Goal: Task Accomplishment & Management: Use online tool/utility

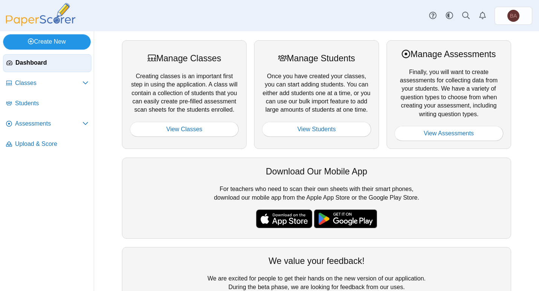
click at [34, 41] on link "Create New" at bounding box center [47, 41] width 88 height 15
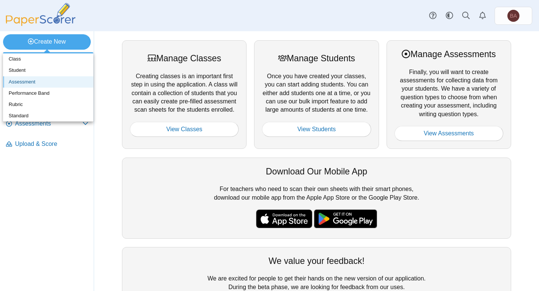
click at [33, 82] on link "Assessment" at bounding box center [48, 81] width 90 height 11
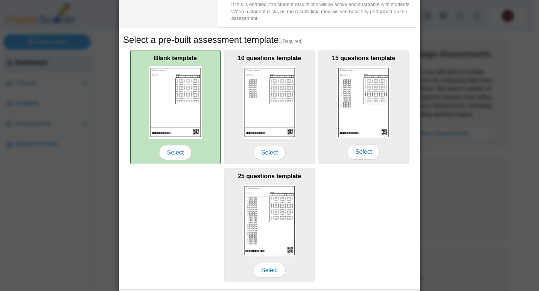
scroll to position [117, 0]
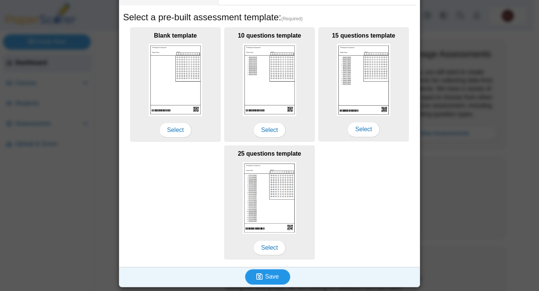
type input "**********"
click at [274, 274] on span "Save" at bounding box center [272, 277] width 14 height 6
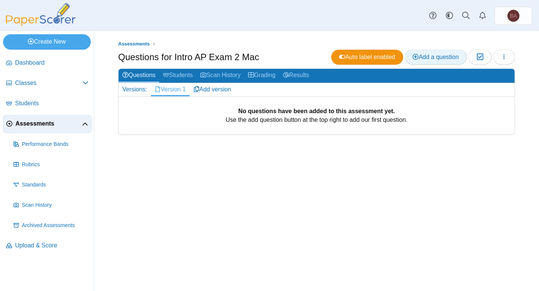
click at [420, 55] on span "Add a question" at bounding box center [435, 57] width 46 height 6
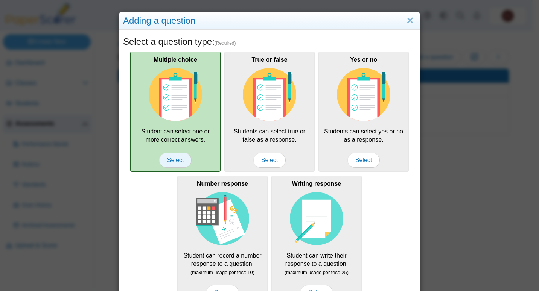
click at [177, 161] on span "Select" at bounding box center [175, 160] width 32 height 15
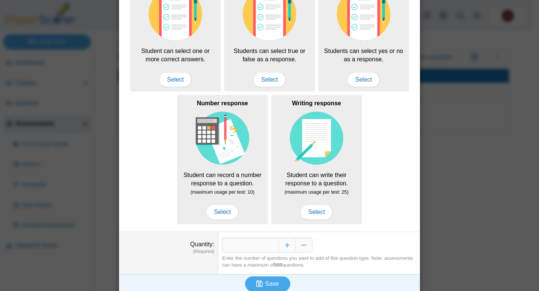
scroll to position [87, 0]
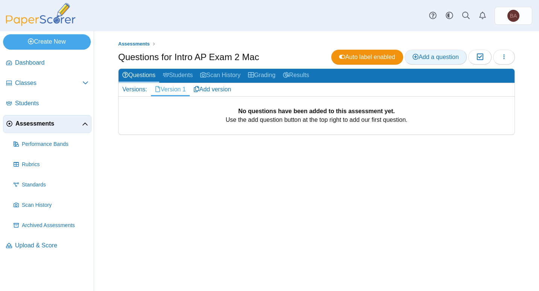
click at [432, 56] on span "Add a question" at bounding box center [435, 57] width 46 height 6
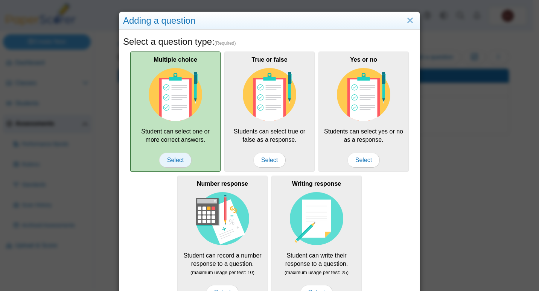
click at [167, 159] on span "Select" at bounding box center [175, 160] width 32 height 15
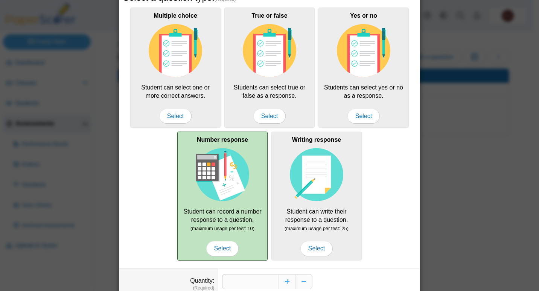
scroll to position [87, 0]
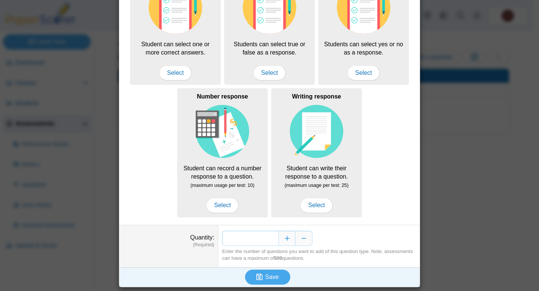
click at [273, 239] on input "*" at bounding box center [250, 238] width 56 height 15
drag, startPoint x: 272, startPoint y: 239, endPoint x: 260, endPoint y: 239, distance: 12.0
click at [260, 239] on input "*" at bounding box center [250, 238] width 56 height 15
type input "**"
click at [268, 278] on span "Save" at bounding box center [272, 277] width 14 height 6
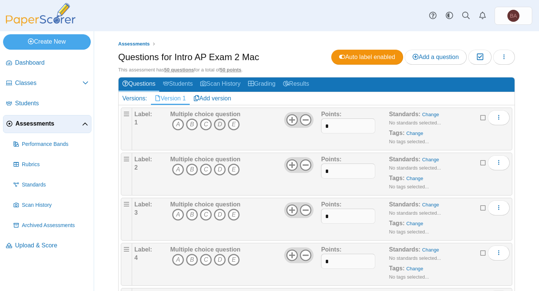
click at [220, 126] on icon "D" at bounding box center [220, 125] width 12 height 12
click at [193, 172] on icon "B" at bounding box center [192, 170] width 12 height 12
click at [218, 216] on icon "D" at bounding box center [220, 215] width 12 height 12
click at [177, 261] on icon "A" at bounding box center [178, 260] width 12 height 12
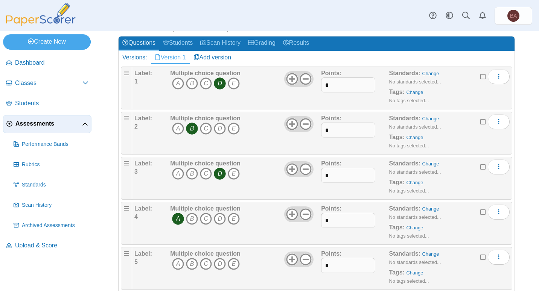
scroll to position [113, 0]
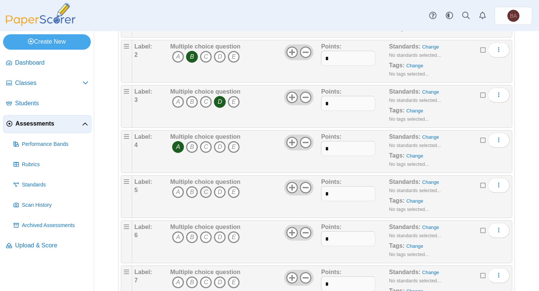
click at [205, 194] on icon "C" at bounding box center [206, 192] width 12 height 12
click at [220, 241] on icon "D" at bounding box center [220, 237] width 12 height 12
click at [205, 281] on icon "C" at bounding box center [206, 283] width 12 height 12
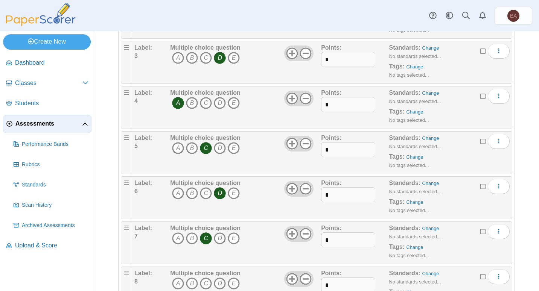
scroll to position [226, 0]
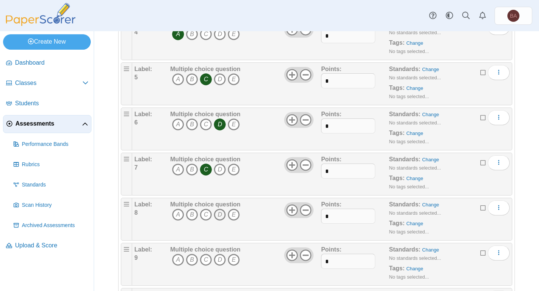
click at [218, 217] on icon "D" at bounding box center [220, 215] width 12 height 12
click at [193, 262] on icon "B" at bounding box center [192, 260] width 12 height 12
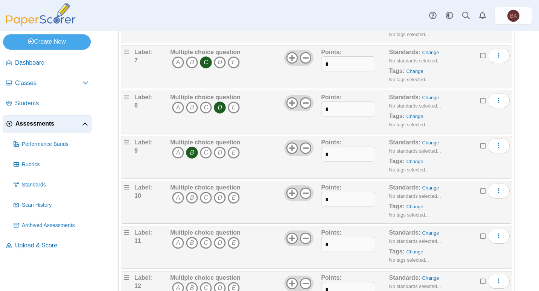
scroll to position [339, 0]
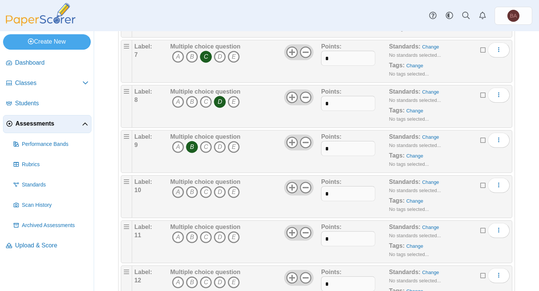
click at [176, 192] on icon "A" at bounding box center [178, 192] width 12 height 12
click at [217, 237] on icon "D" at bounding box center [220, 237] width 12 height 12
click at [179, 284] on icon "A" at bounding box center [178, 283] width 12 height 12
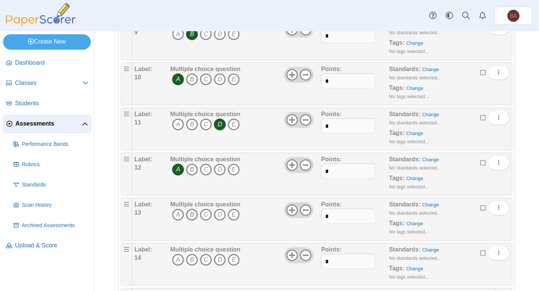
click at [193, 216] on icon "B" at bounding box center [192, 215] width 12 height 12
click at [193, 259] on icon "B" at bounding box center [192, 260] width 12 height 12
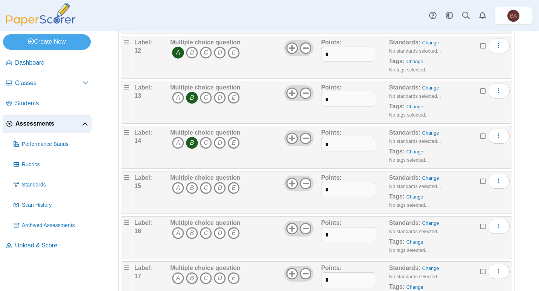
scroll to position [602, 0]
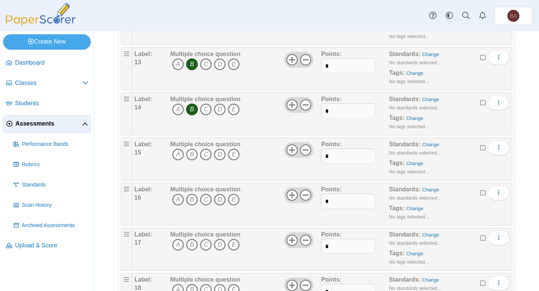
click at [219, 201] on icon "D" at bounding box center [220, 200] width 12 height 12
click at [205, 245] on icon "C" at bounding box center [206, 245] width 12 height 12
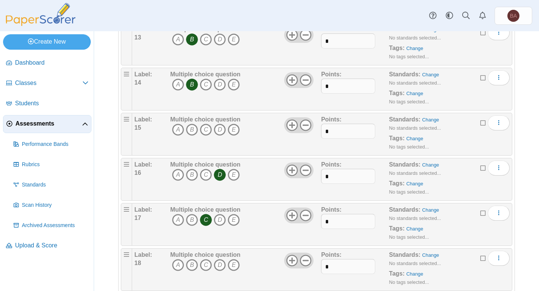
scroll to position [677, 0]
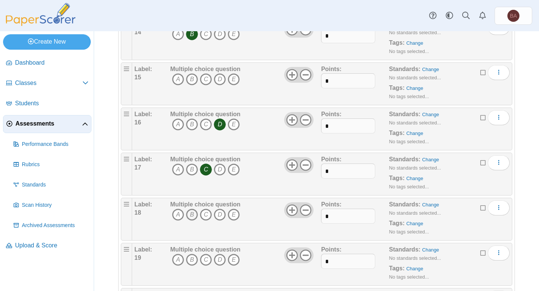
click at [190, 218] on icon "B" at bounding box center [192, 215] width 12 height 12
click at [193, 260] on icon "B" at bounding box center [192, 260] width 12 height 12
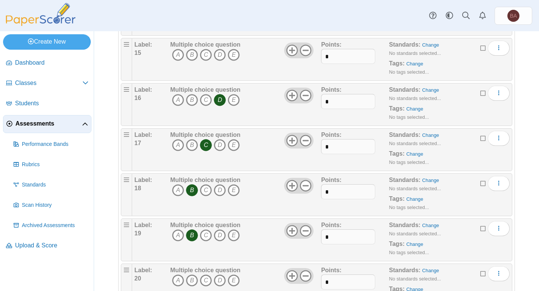
scroll to position [715, 0]
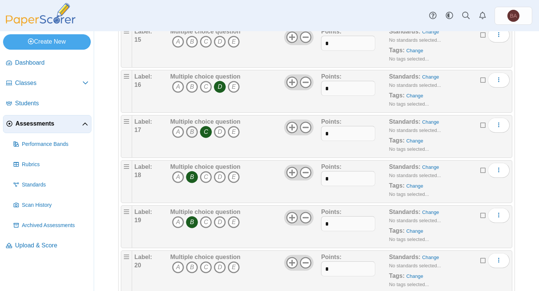
click at [192, 133] on icon "B" at bounding box center [192, 132] width 12 height 12
click at [208, 135] on icon "C" at bounding box center [206, 132] width 12 height 12
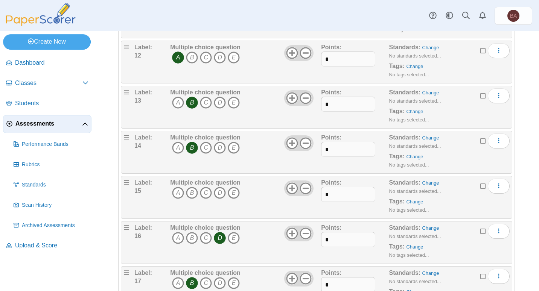
scroll to position [564, 0]
click at [217, 192] on icon "D" at bounding box center [220, 192] width 12 height 12
click at [222, 242] on icon "D" at bounding box center [220, 237] width 12 height 12
click at [194, 286] on icon "B" at bounding box center [192, 283] width 12 height 12
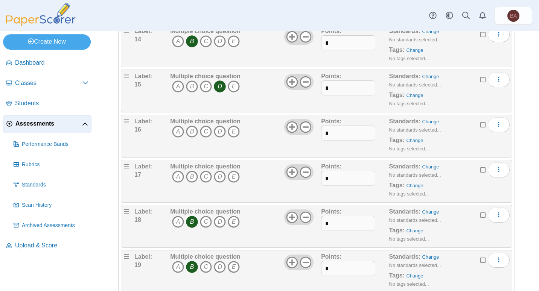
scroll to position [677, 0]
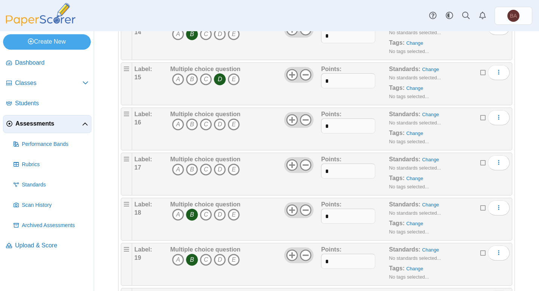
click at [194, 215] on icon "B" at bounding box center [192, 215] width 12 height 12
click at [192, 259] on icon "B" at bounding box center [192, 260] width 12 height 12
click at [206, 123] on icon "C" at bounding box center [206, 125] width 12 height 12
click at [191, 169] on icon "B" at bounding box center [192, 170] width 12 height 12
click at [191, 216] on icon "B" at bounding box center [192, 215] width 12 height 12
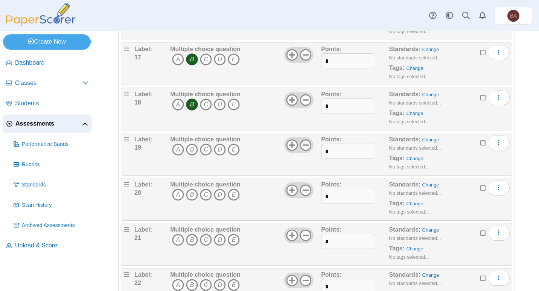
scroll to position [790, 0]
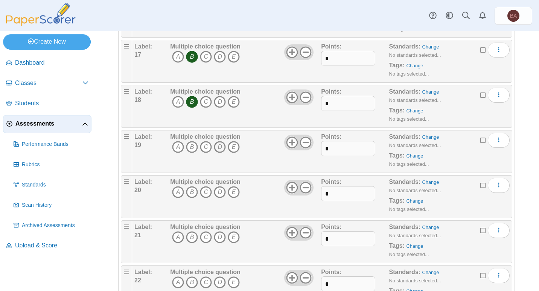
click at [220, 147] on icon "D" at bounding box center [220, 147] width 12 height 12
click at [177, 192] on icon "A" at bounding box center [178, 192] width 12 height 12
click at [217, 236] on icon "D" at bounding box center [220, 237] width 12 height 12
click at [220, 282] on icon "D" at bounding box center [220, 283] width 12 height 12
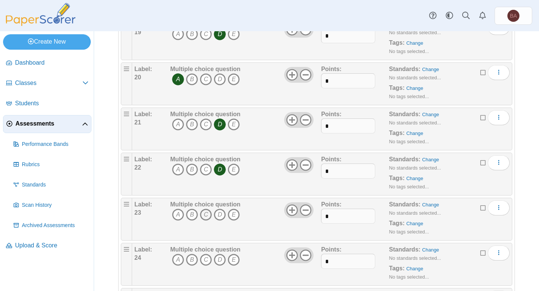
click at [206, 216] on icon "C" at bounding box center [206, 215] width 12 height 12
click at [191, 261] on icon "B" at bounding box center [192, 260] width 12 height 12
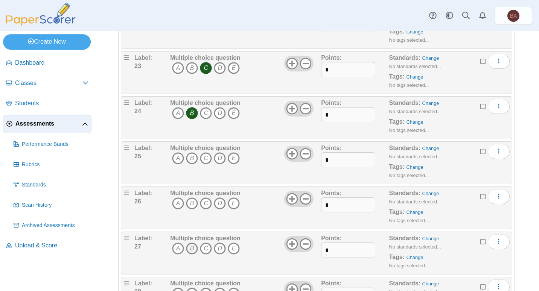
scroll to position [1054, 0]
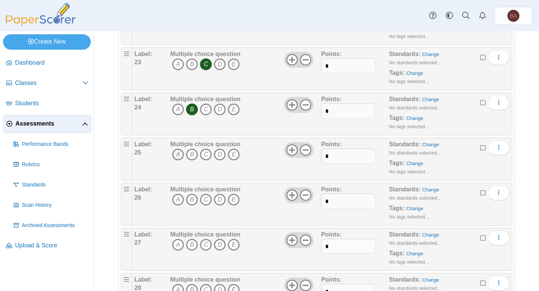
click at [177, 157] on icon "A" at bounding box center [178, 155] width 12 height 12
click at [206, 199] on icon "C" at bounding box center [206, 200] width 12 height 12
click at [178, 245] on icon "A" at bounding box center [178, 245] width 12 height 12
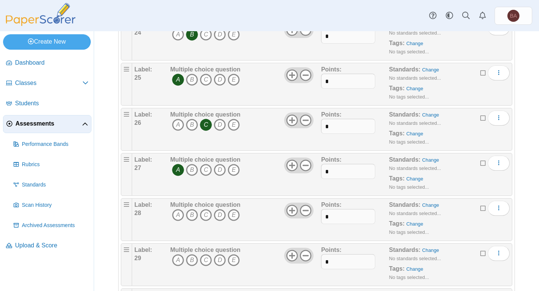
scroll to position [1129, 0]
click at [176, 216] on icon "A" at bounding box center [178, 215] width 12 height 12
click at [206, 259] on icon "C" at bounding box center [206, 260] width 12 height 12
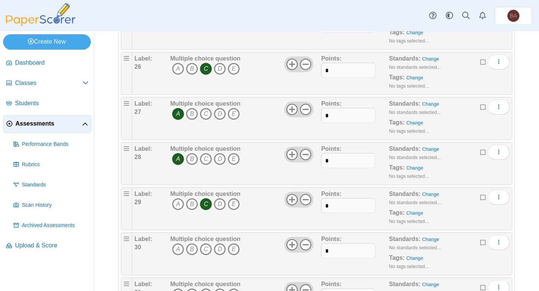
scroll to position [1242, 0]
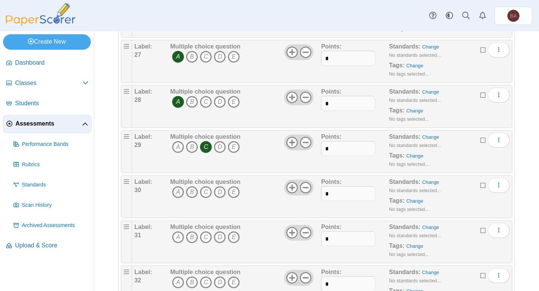
click at [178, 192] on icon "A" at bounding box center [178, 192] width 12 height 12
click at [204, 238] on icon "C" at bounding box center [206, 237] width 12 height 12
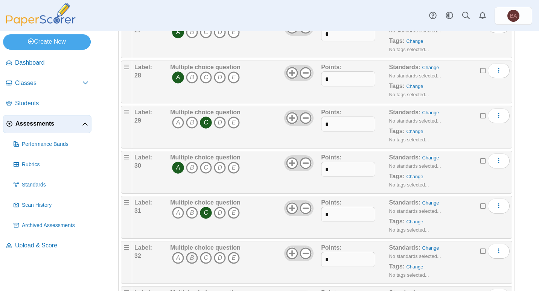
scroll to position [1279, 0]
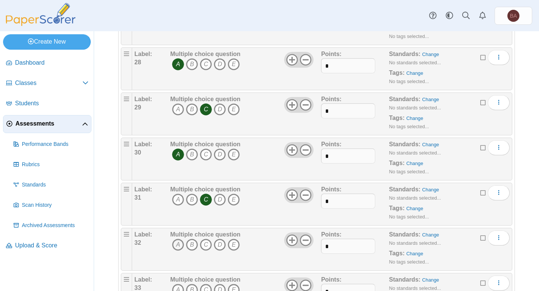
click at [178, 247] on icon "A" at bounding box center [178, 245] width 12 height 12
click at [179, 287] on icon "A" at bounding box center [178, 290] width 12 height 12
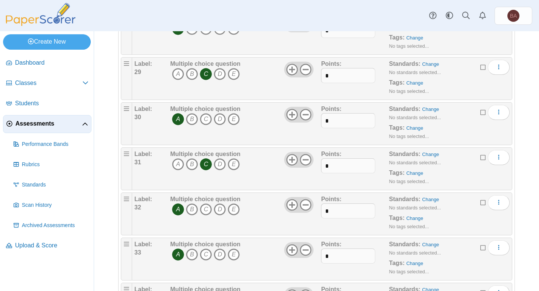
scroll to position [1392, 0]
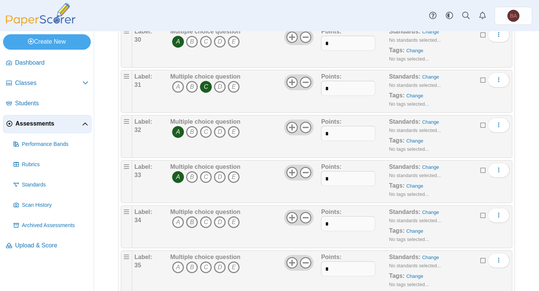
click at [191, 225] on icon "B" at bounding box center [192, 222] width 12 height 12
click at [178, 271] on icon "A" at bounding box center [178, 268] width 12 height 12
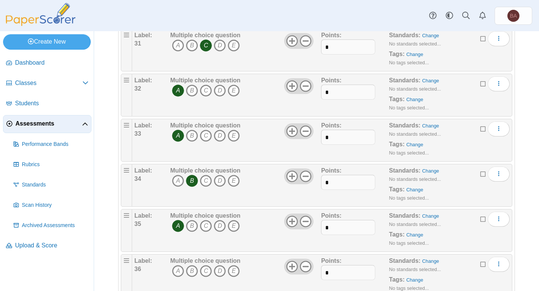
scroll to position [1505, 0]
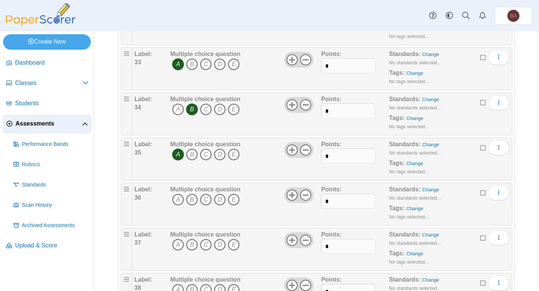
drag, startPoint x: 178, startPoint y: 200, endPoint x: 177, endPoint y: 218, distance: 18.1
click at [178, 200] on icon "A" at bounding box center [178, 200] width 12 height 12
click at [177, 244] on icon "A" at bounding box center [178, 245] width 12 height 12
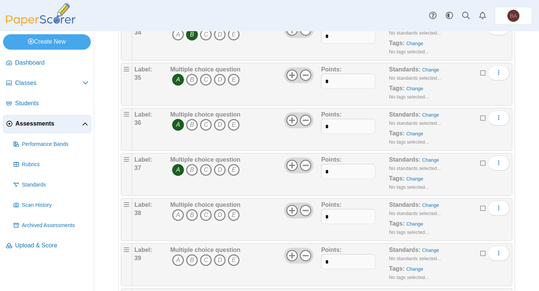
scroll to position [1580, 0]
click at [191, 217] on icon "B" at bounding box center [192, 215] width 12 height 12
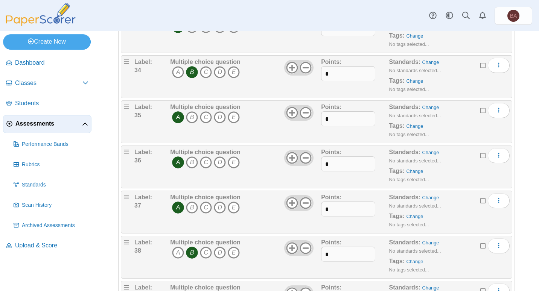
scroll to position [1543, 0]
click at [179, 251] on icon "A" at bounding box center [178, 252] width 12 height 12
click at [191, 251] on icon "B" at bounding box center [192, 252] width 12 height 12
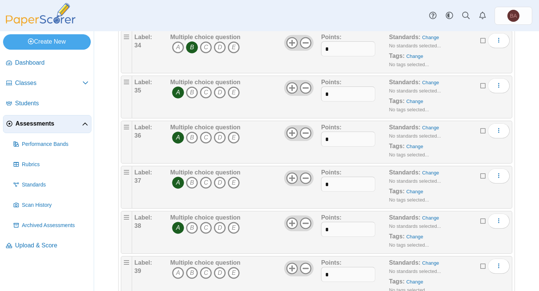
scroll to position [1580, 0]
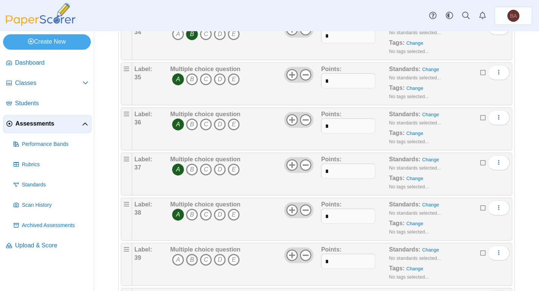
click at [192, 260] on icon "B" at bounding box center [192, 260] width 12 height 12
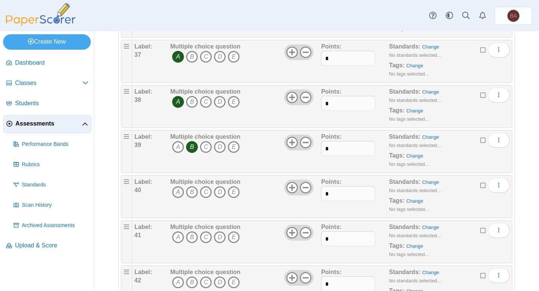
click at [178, 195] on icon "A" at bounding box center [178, 192] width 12 height 12
click at [192, 237] on icon "B" at bounding box center [192, 237] width 12 height 12
click at [204, 281] on icon "C" at bounding box center [206, 283] width 12 height 12
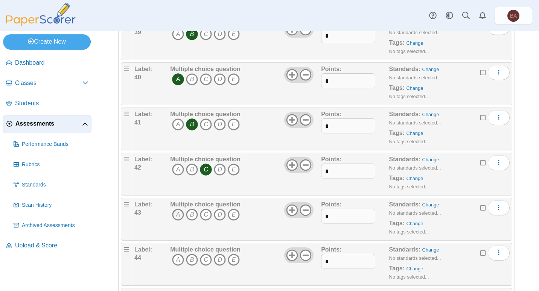
click at [177, 217] on icon "A" at bounding box center [178, 215] width 12 height 12
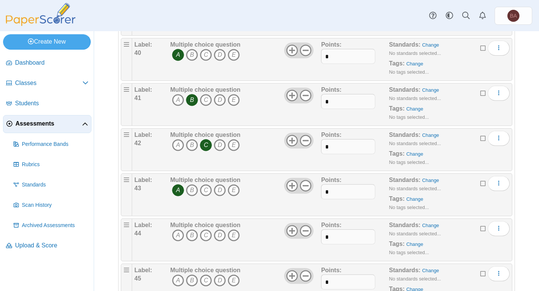
scroll to position [1844, 0]
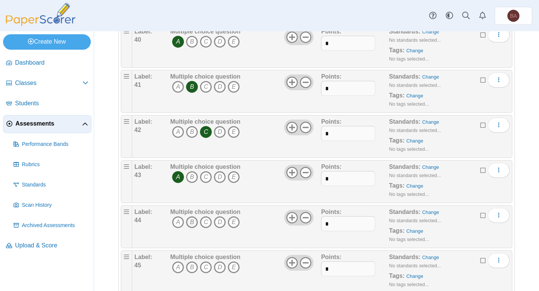
click at [192, 224] on icon "B" at bounding box center [192, 222] width 12 height 12
click at [219, 267] on icon "D" at bounding box center [220, 268] width 12 height 12
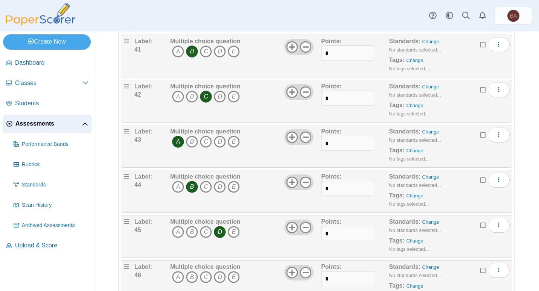
scroll to position [1919, 0]
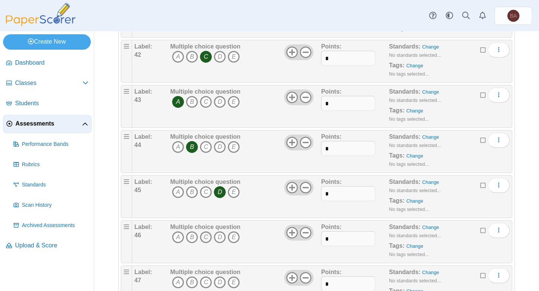
click at [205, 238] on icon "C" at bounding box center [206, 237] width 12 height 12
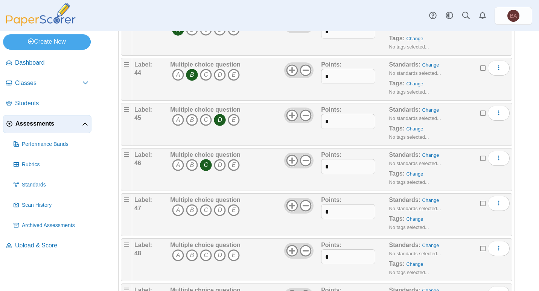
scroll to position [1994, 0]
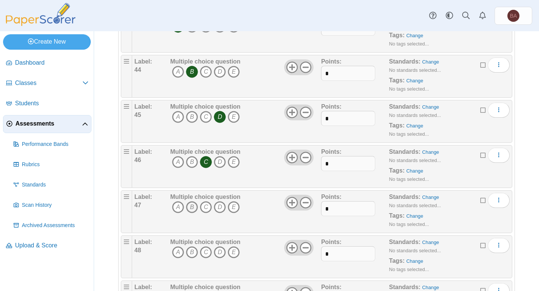
click at [191, 208] on icon "B" at bounding box center [192, 207] width 12 height 12
click at [207, 253] on icon "C" at bounding box center [206, 252] width 12 height 12
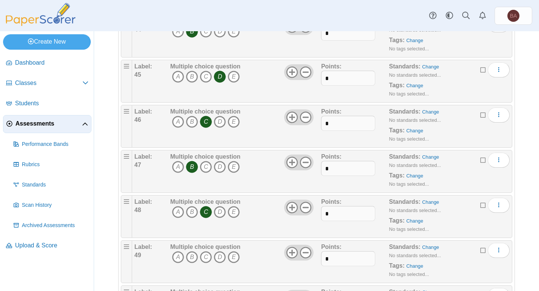
scroll to position [2070, 0]
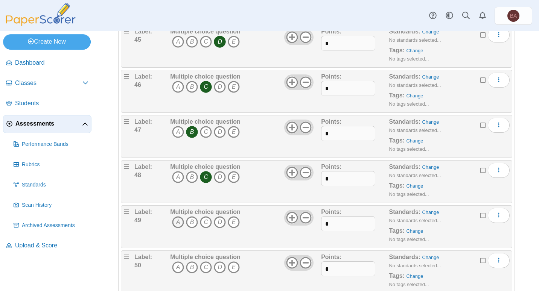
click at [177, 226] on icon "A" at bounding box center [178, 222] width 12 height 12
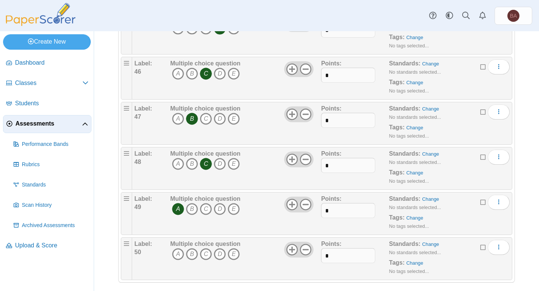
scroll to position [2089, 0]
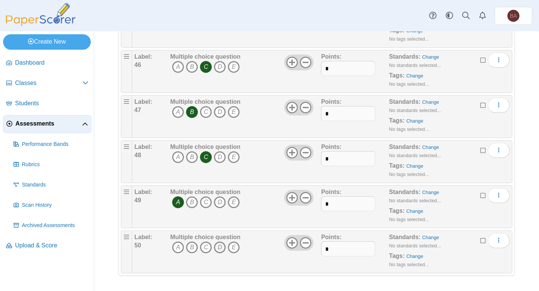
click at [219, 245] on icon "D" at bounding box center [220, 248] width 12 height 12
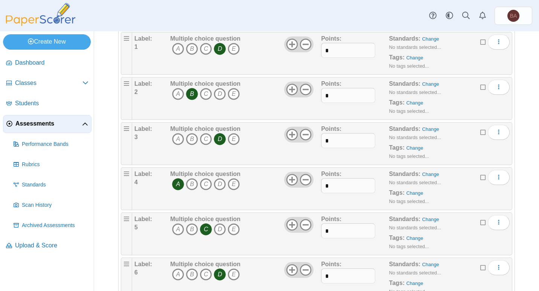
scroll to position [0, 0]
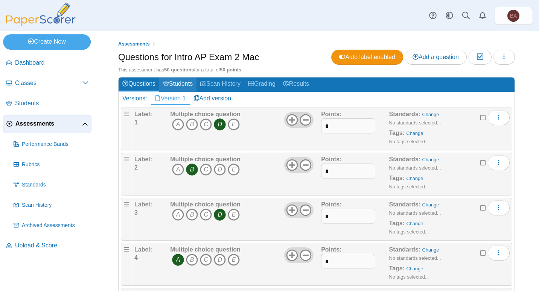
click at [176, 84] on link "Students" at bounding box center [177, 85] width 37 height 14
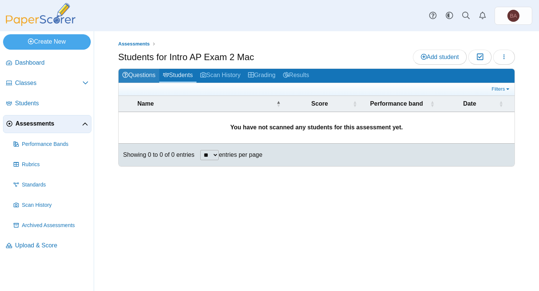
click at [138, 75] on link "Questions" at bounding box center [139, 76] width 41 height 14
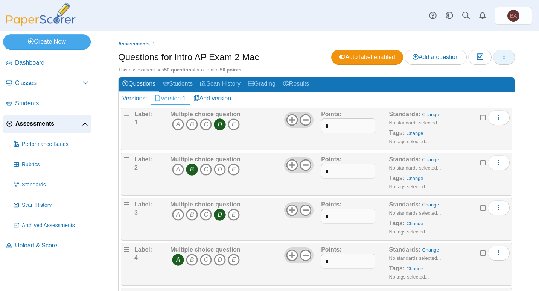
click at [501, 57] on icon "button" at bounding box center [504, 57] width 6 height 6
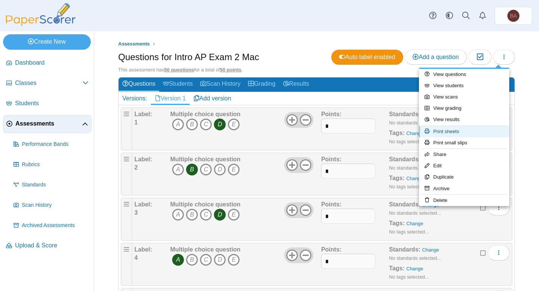
click at [447, 132] on link "Print sheets" at bounding box center [464, 131] width 90 height 11
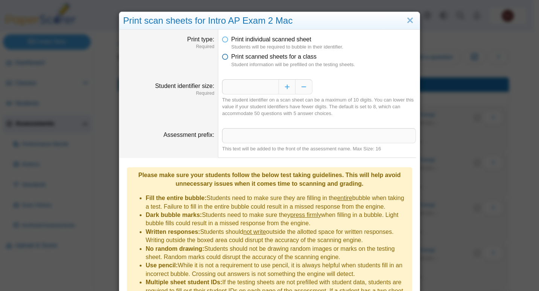
click at [224, 56] on icon at bounding box center [225, 55] width 6 height 5
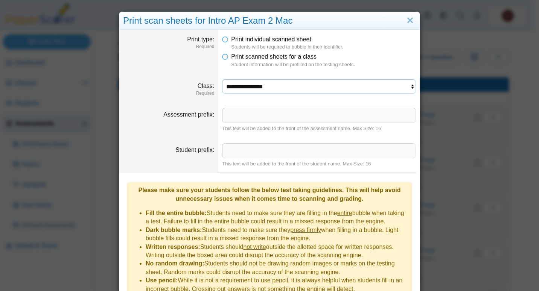
click at [246, 93] on select "**********" at bounding box center [319, 86] width 194 height 14
select select "**********"
click at [222, 79] on select "**********" at bounding box center [319, 86] width 194 height 14
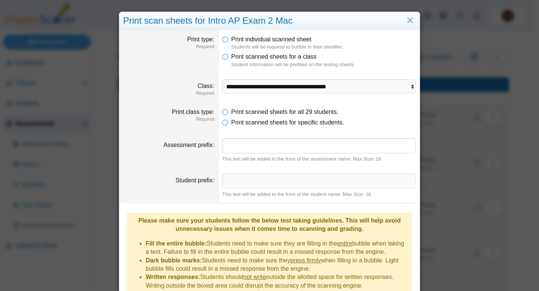
click at [232, 145] on input "Assessment prefix" at bounding box center [319, 145] width 194 height 15
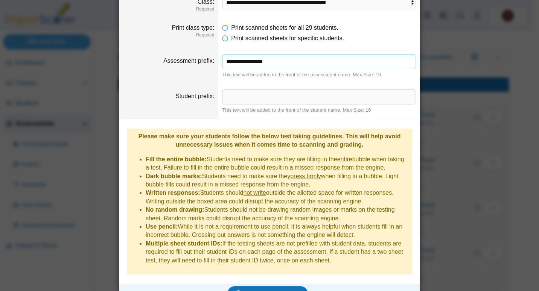
scroll to position [89, 0]
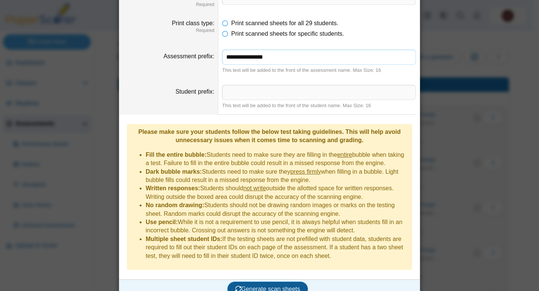
type input "**********"
click at [274, 286] on span "Generate scan sheets" at bounding box center [267, 289] width 65 height 6
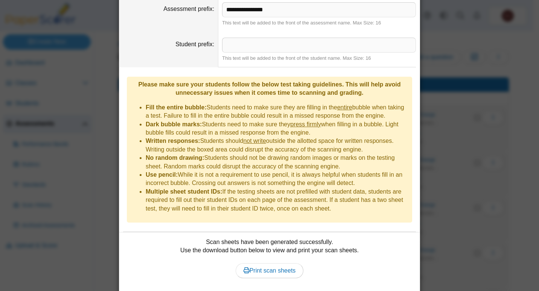
scroll to position [149, 0]
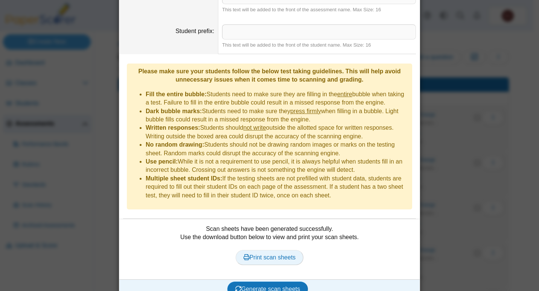
click at [275, 254] on span "Print scan sheets" at bounding box center [269, 257] width 52 height 6
